Goal: Browse casually

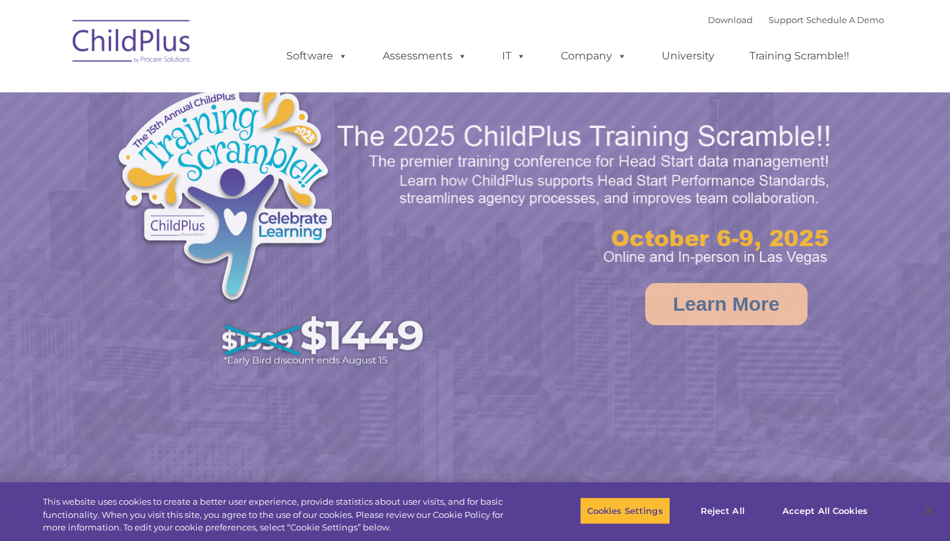
select select "MEDIUM"
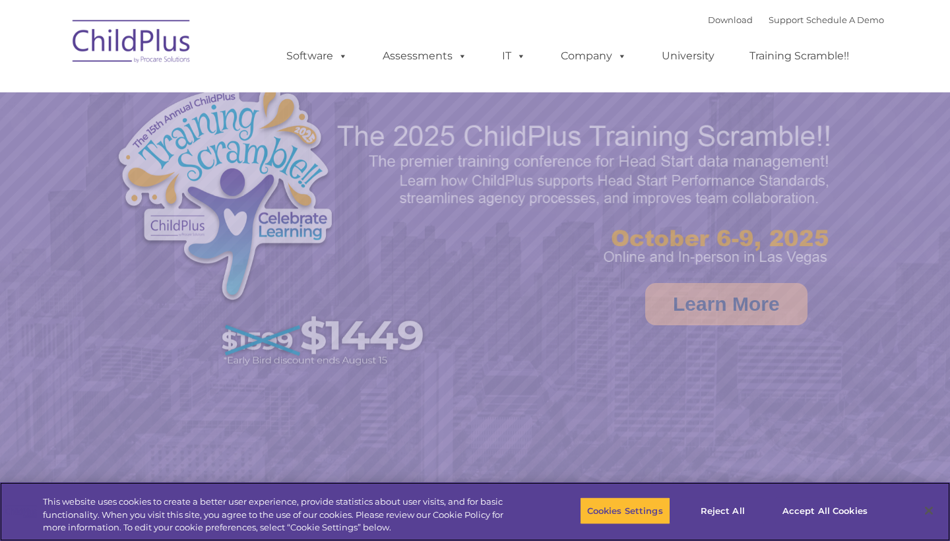
select select "MEDIUM"
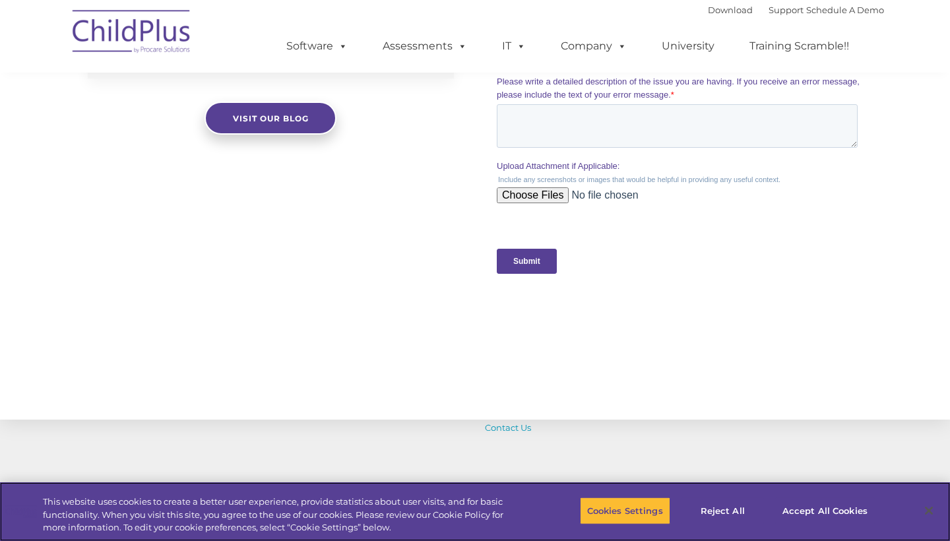
scroll to position [1243, 0]
click at [293, 125] on link "Visit our blog" at bounding box center [271, 117] width 132 height 33
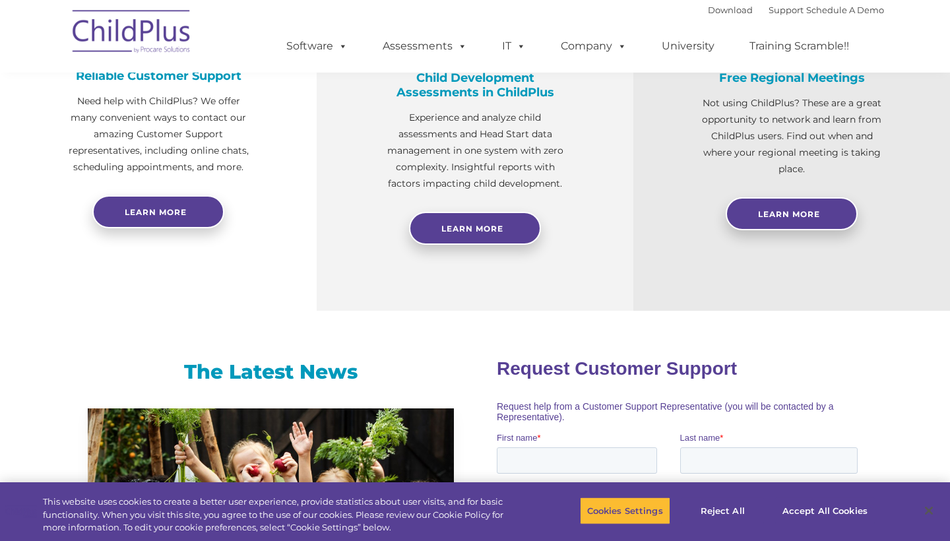
scroll to position [525, 0]
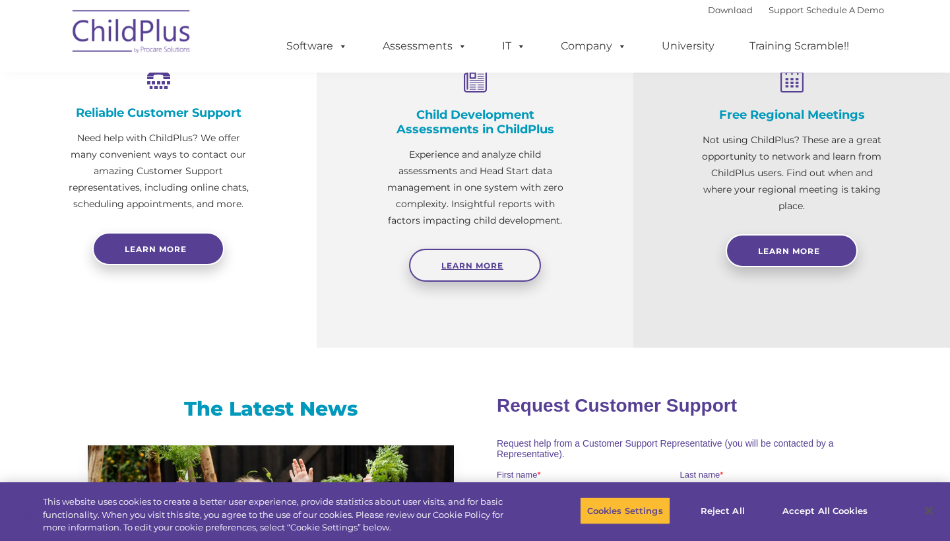
click at [515, 269] on link "Learn More" at bounding box center [475, 265] width 132 height 33
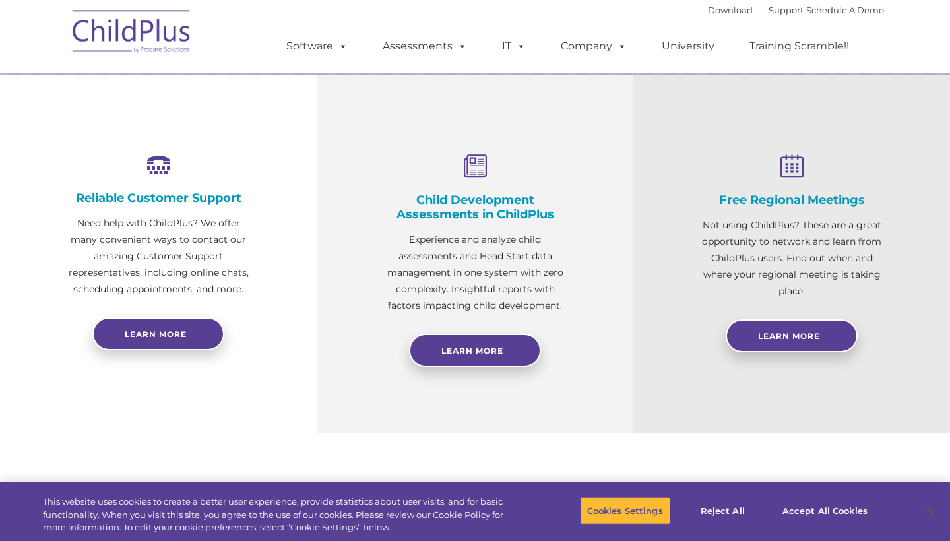
scroll to position [437, 0]
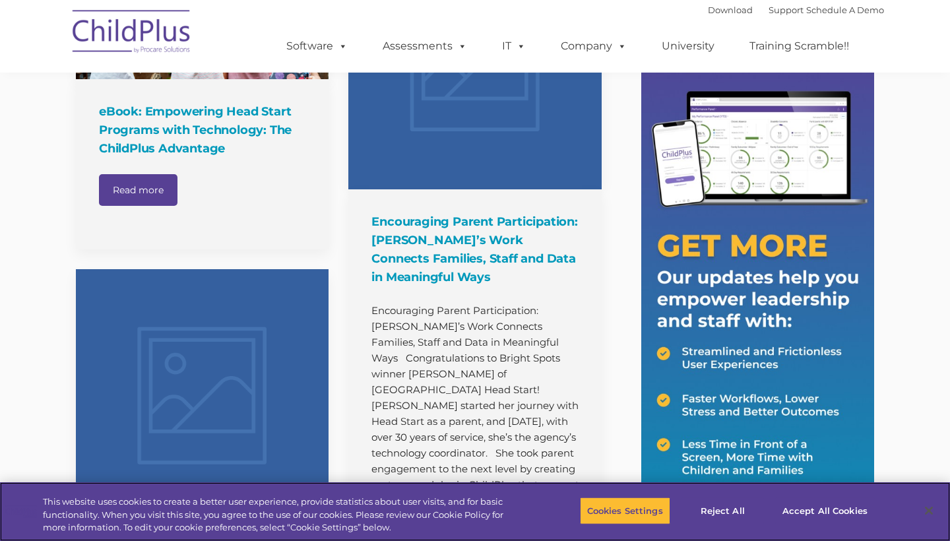
scroll to position [318, 0]
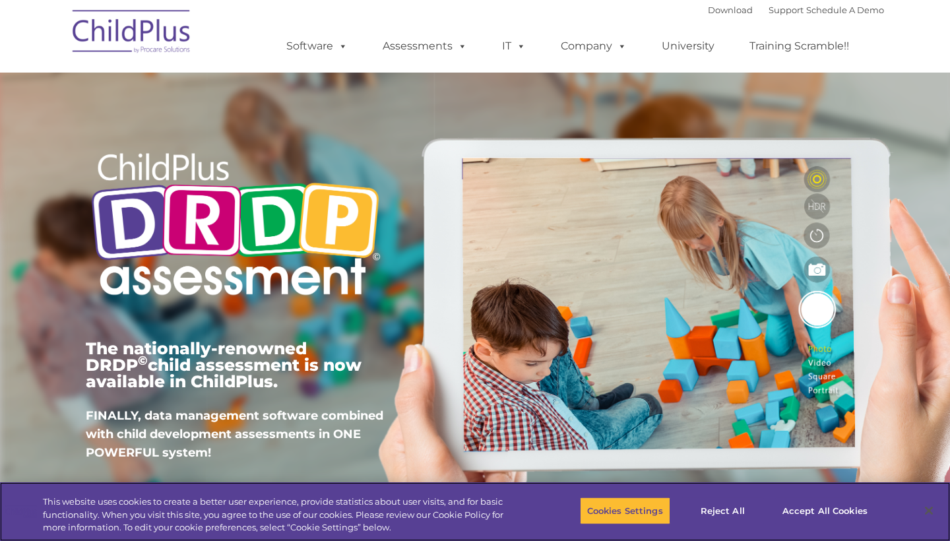
scroll to position [115, 0]
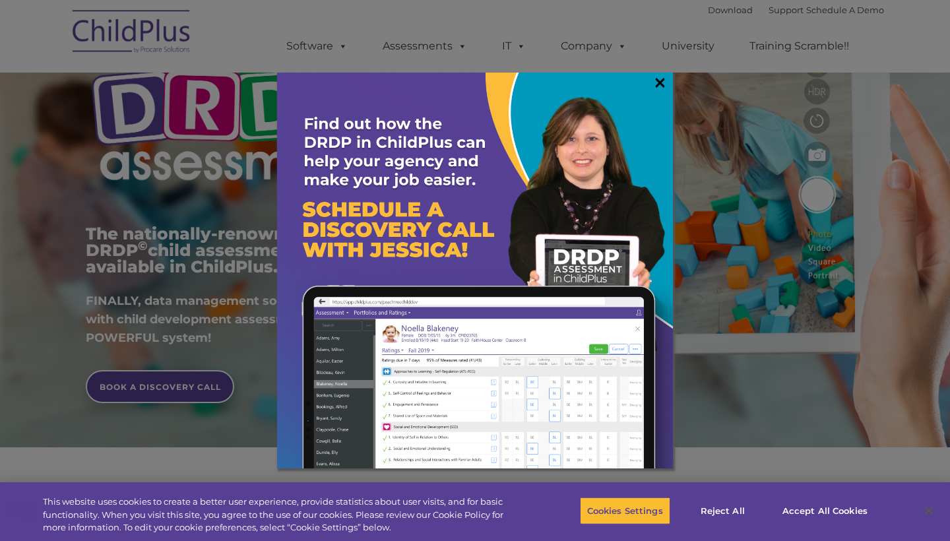
click at [653, 83] on link "×" at bounding box center [660, 82] width 15 height 13
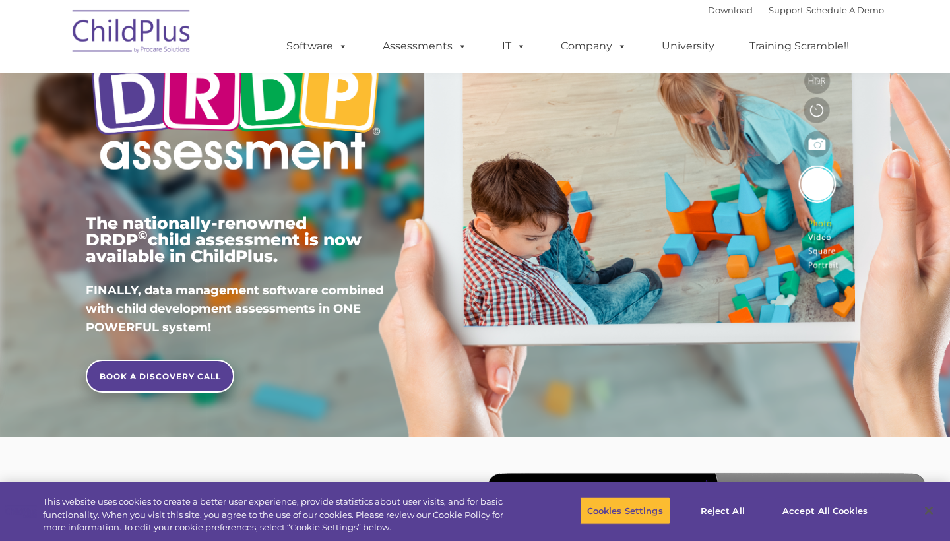
scroll to position [127, 0]
